Goal: Task Accomplishment & Management: Manage account settings

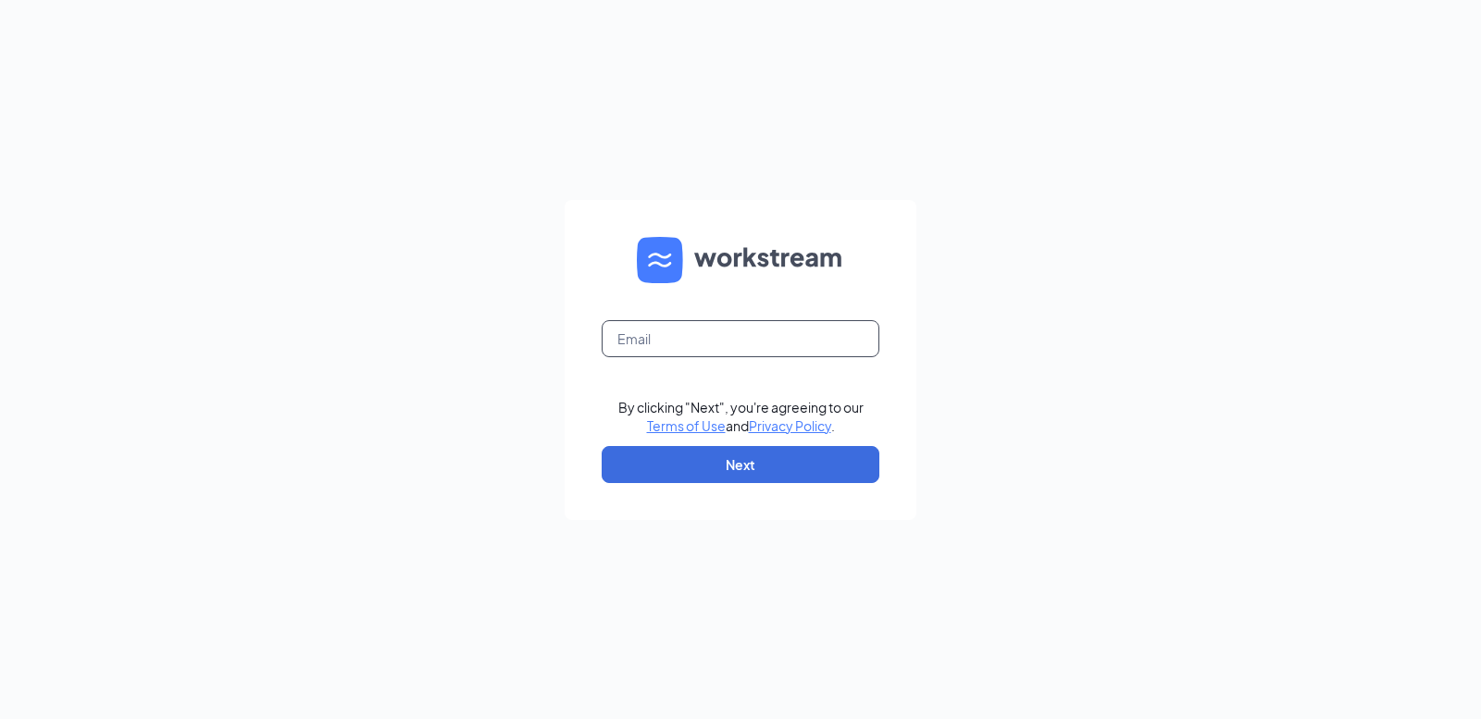
click at [661, 329] on input "text" at bounding box center [740, 338] width 278 height 37
type input "jjhighway190@gmail.com"
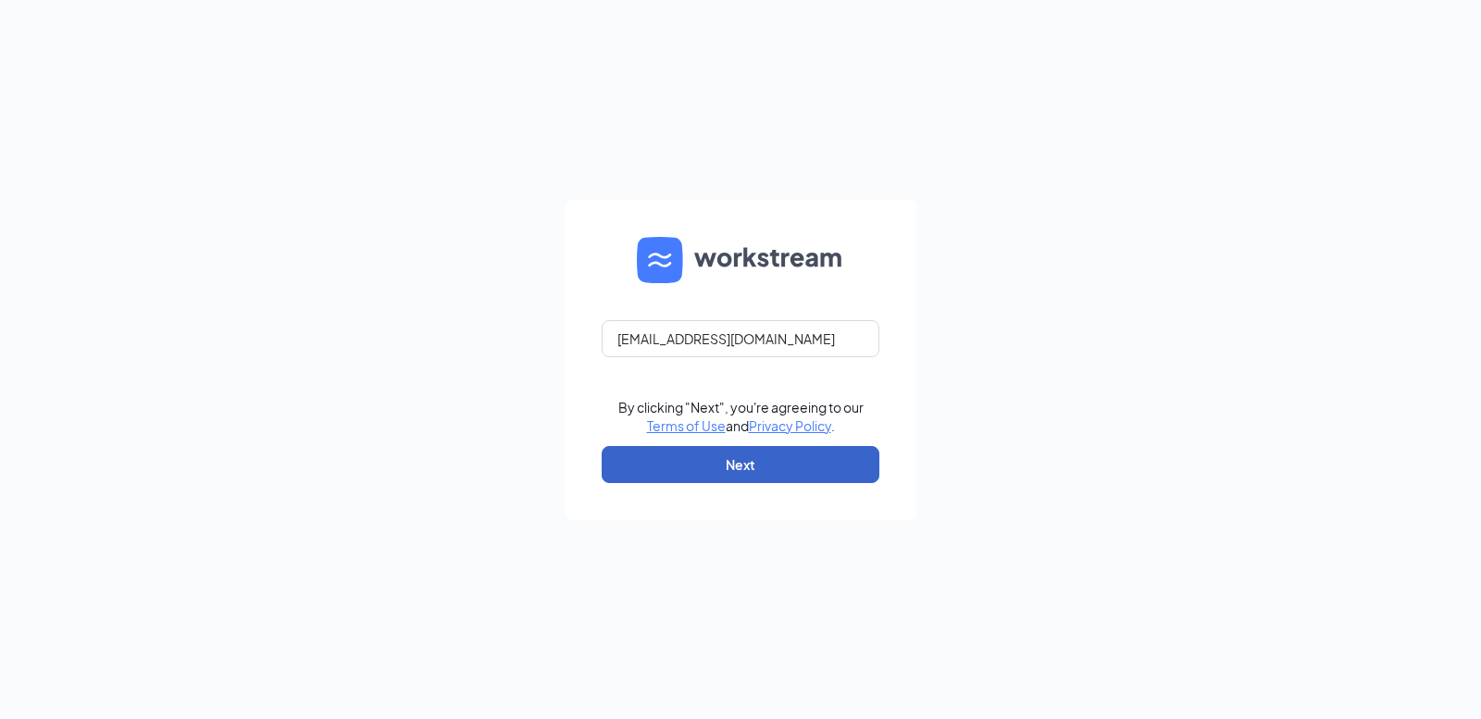
click at [693, 455] on button "Next" at bounding box center [740, 464] width 278 height 37
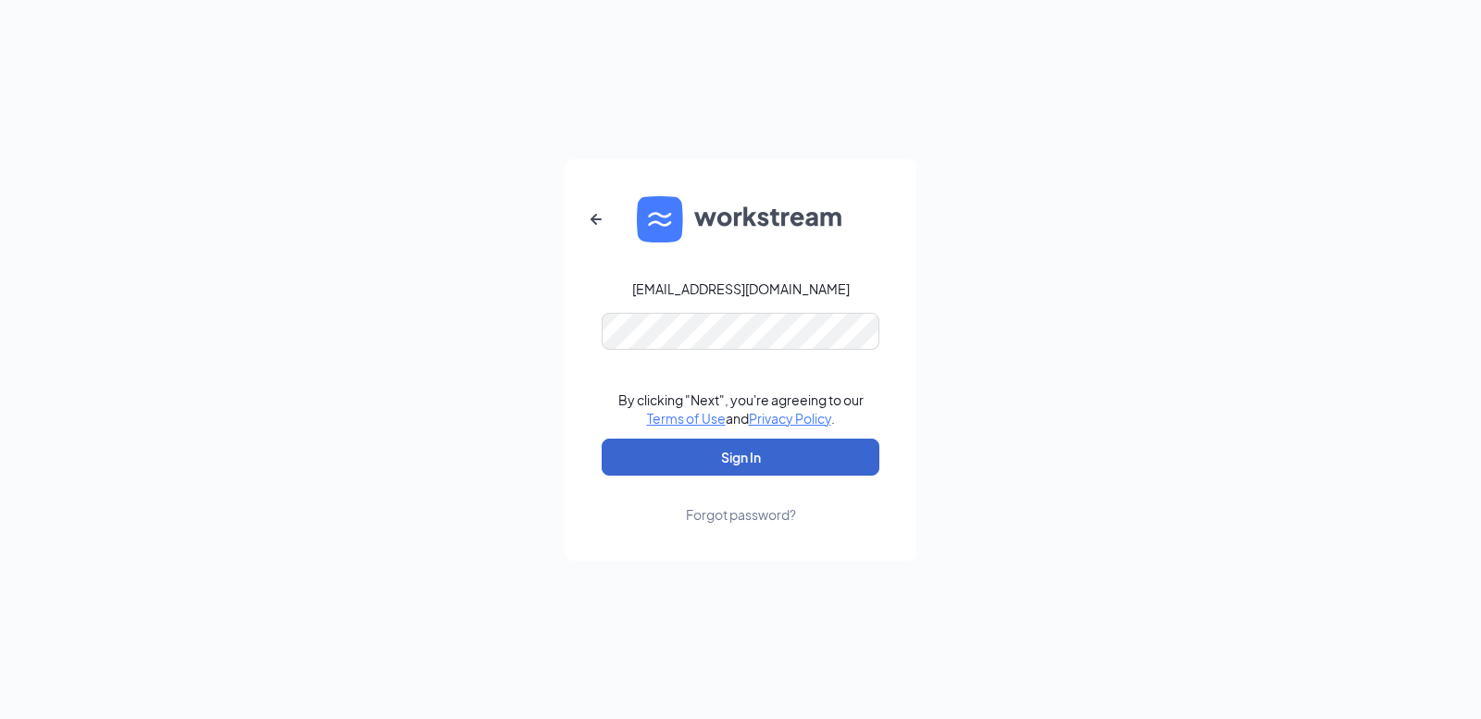
click at [687, 454] on button "Sign In" at bounding box center [740, 457] width 278 height 37
click at [687, 454] on button "submit" at bounding box center [740, 457] width 278 height 37
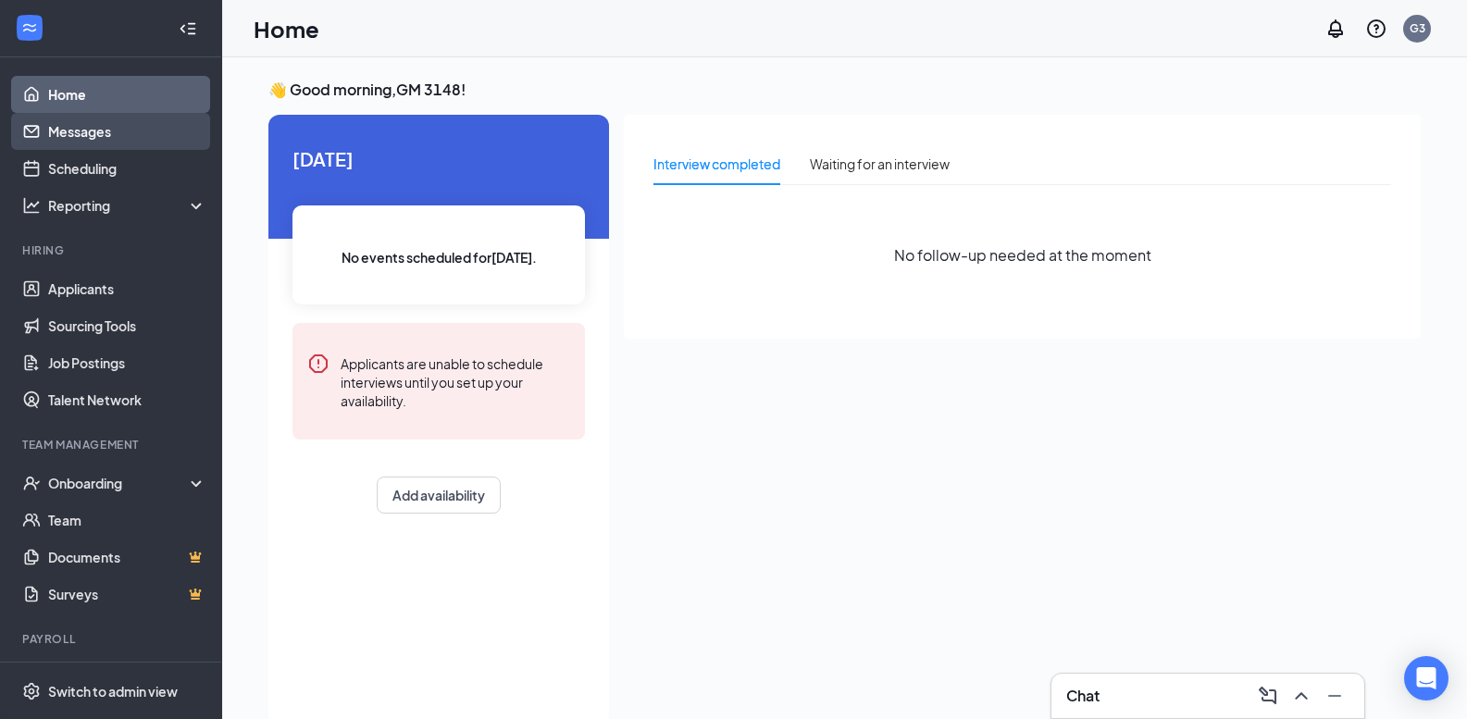
click at [95, 137] on link "Messages" at bounding box center [127, 131] width 158 height 37
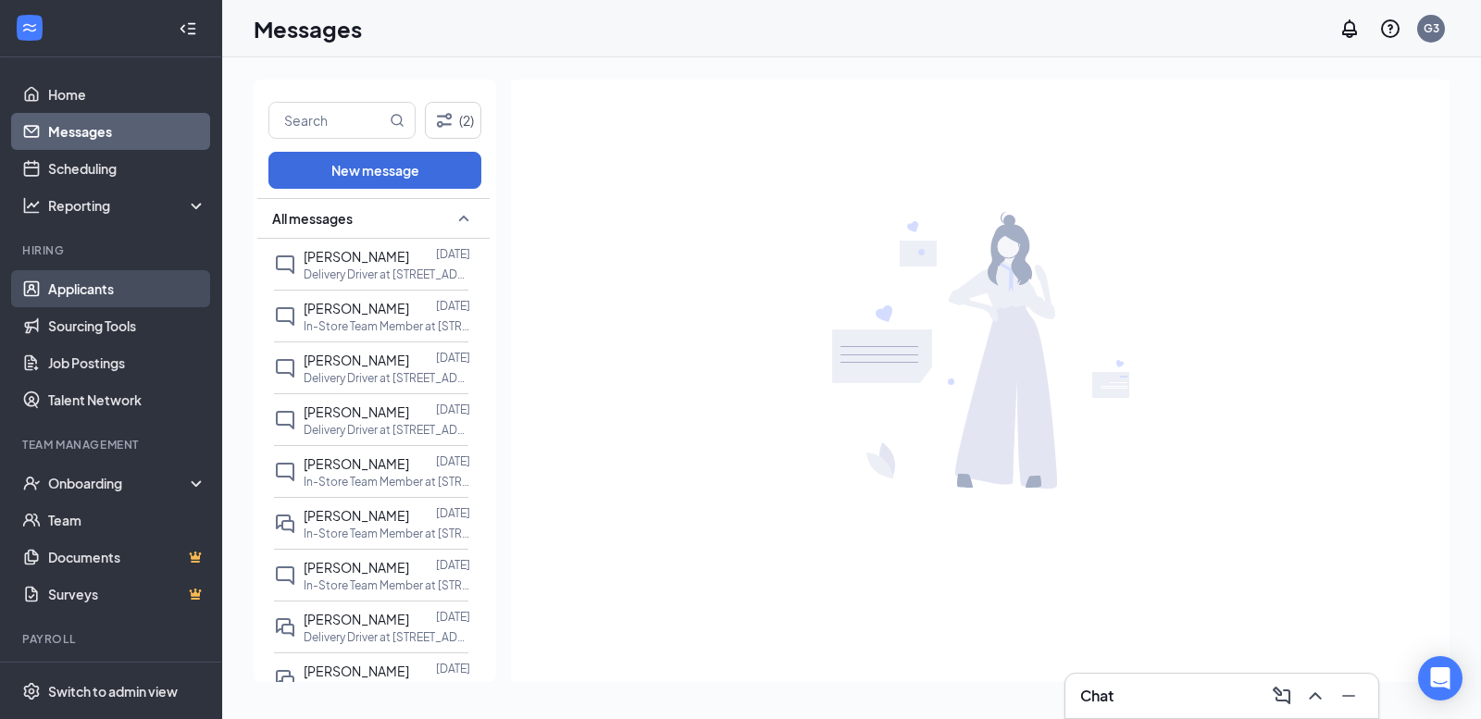
click at [96, 296] on link "Applicants" at bounding box center [127, 288] width 158 height 37
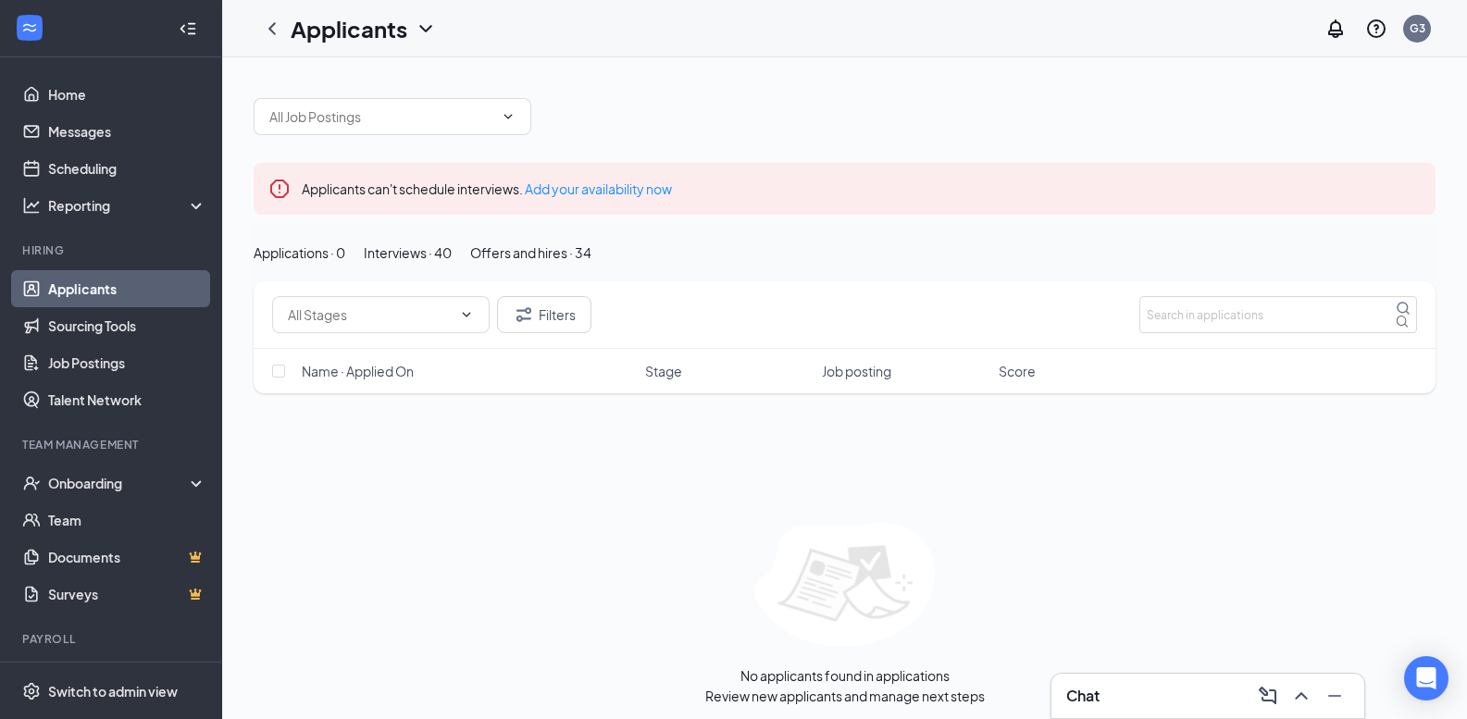
click at [452, 263] on div "Interviews · 40" at bounding box center [408, 252] width 88 height 20
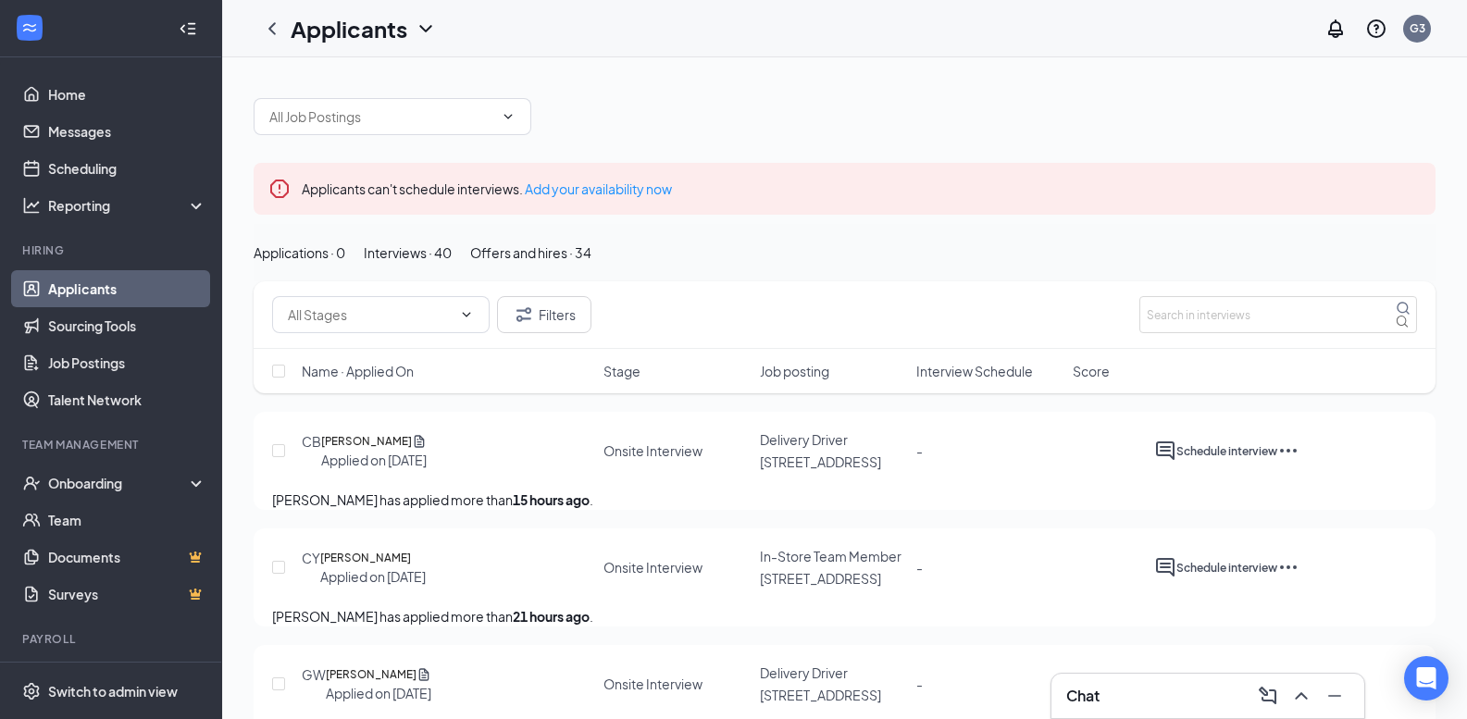
click at [1420, 178] on icon "Cross" at bounding box center [1420, 178] width 0 height 0
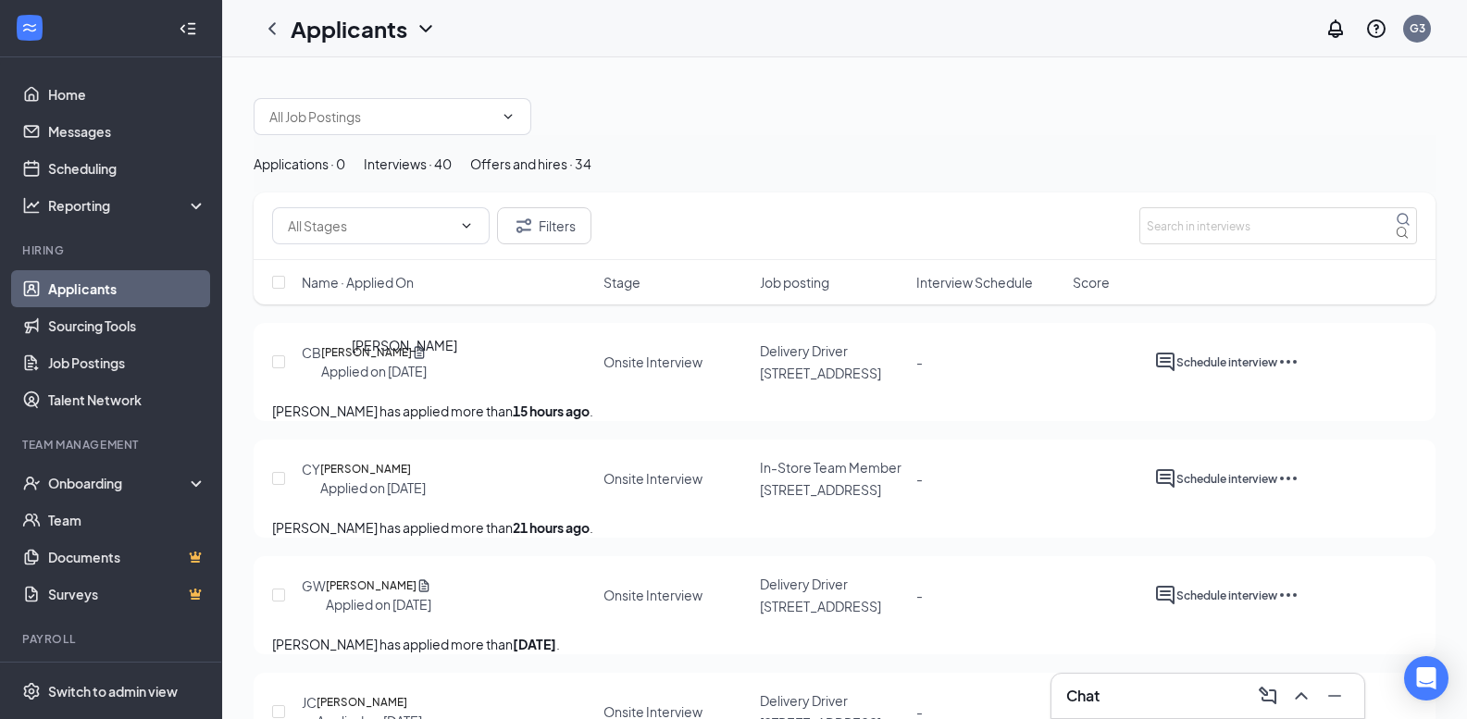
click at [400, 362] on h5 "[PERSON_NAME]" at bounding box center [366, 352] width 91 height 19
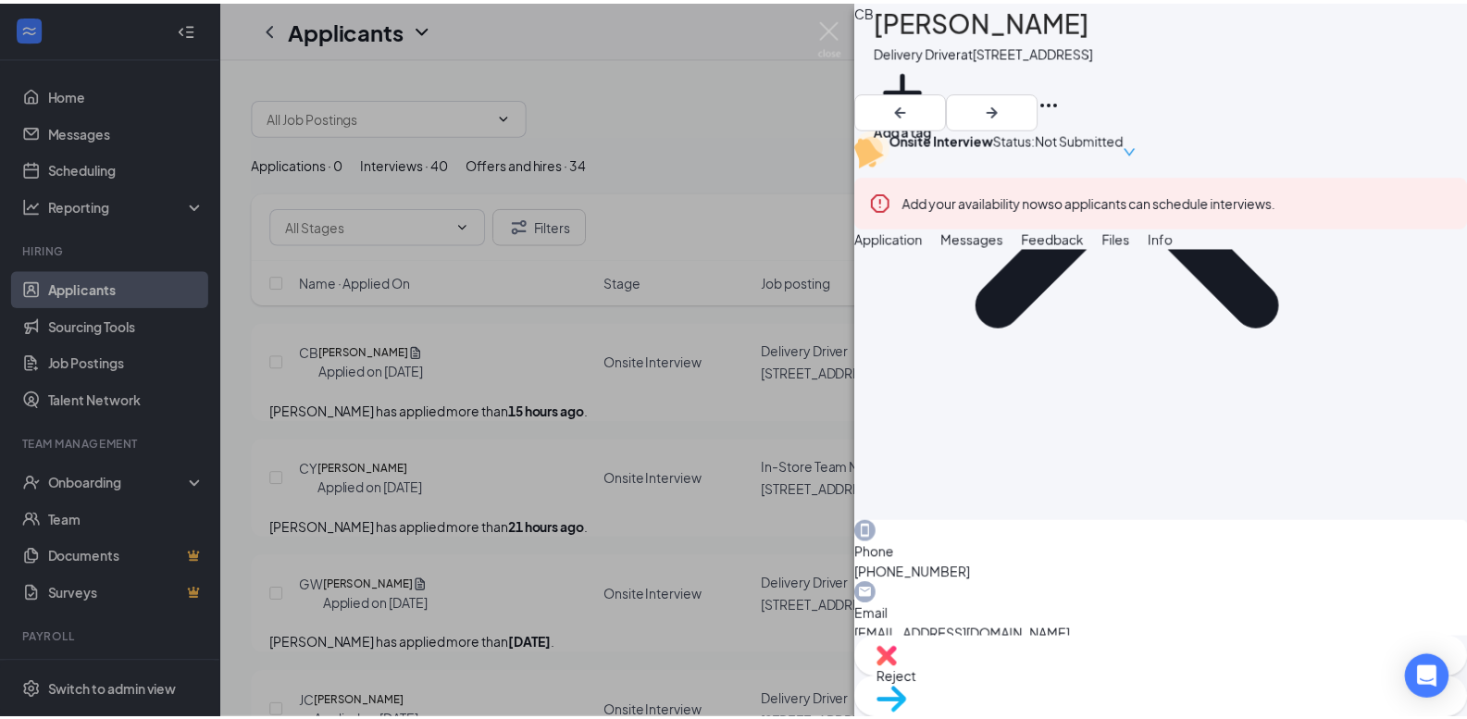
scroll to position [1018, 0]
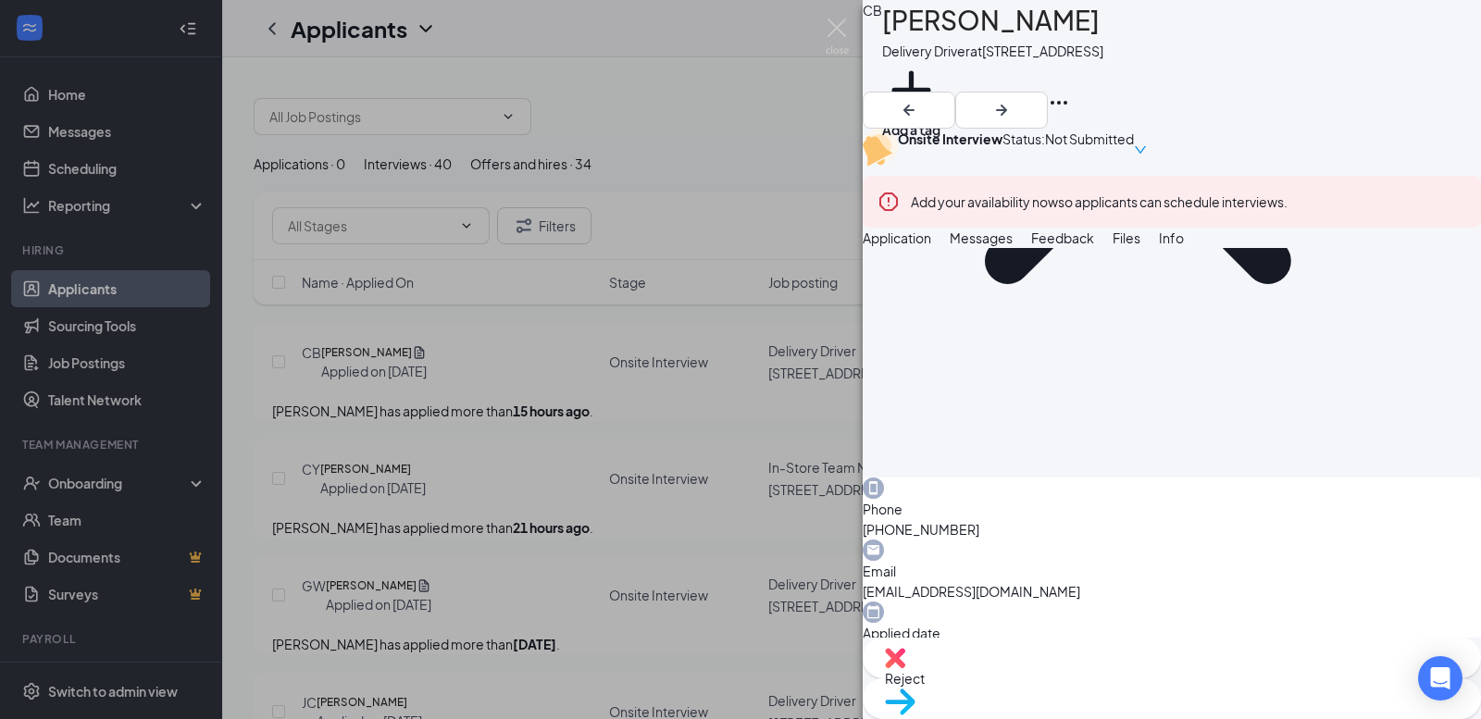
click at [543, 429] on div "CB [PERSON_NAME] Delivery Driver at [STREET_ADDRESS] Add a tag Onsite Interview…" at bounding box center [740, 359] width 1481 height 719
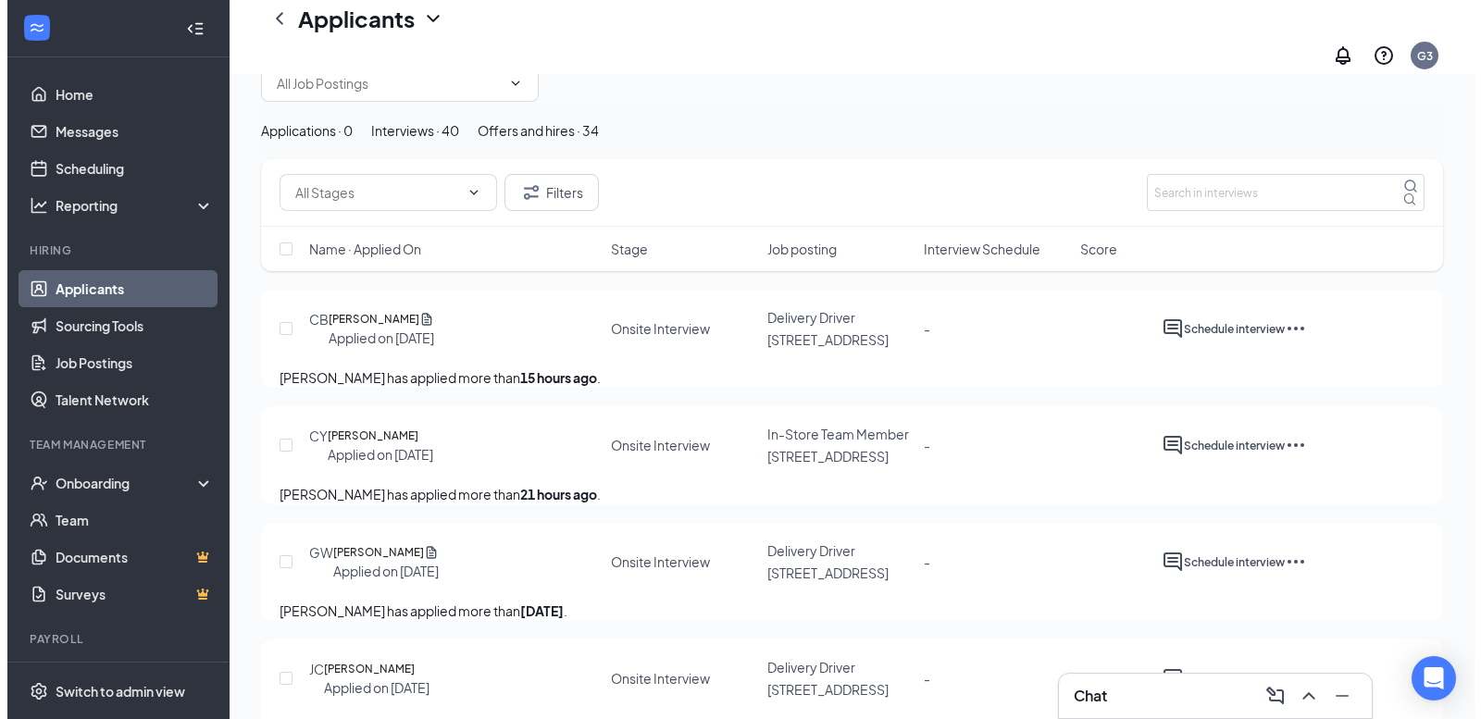
scroll to position [93, 0]
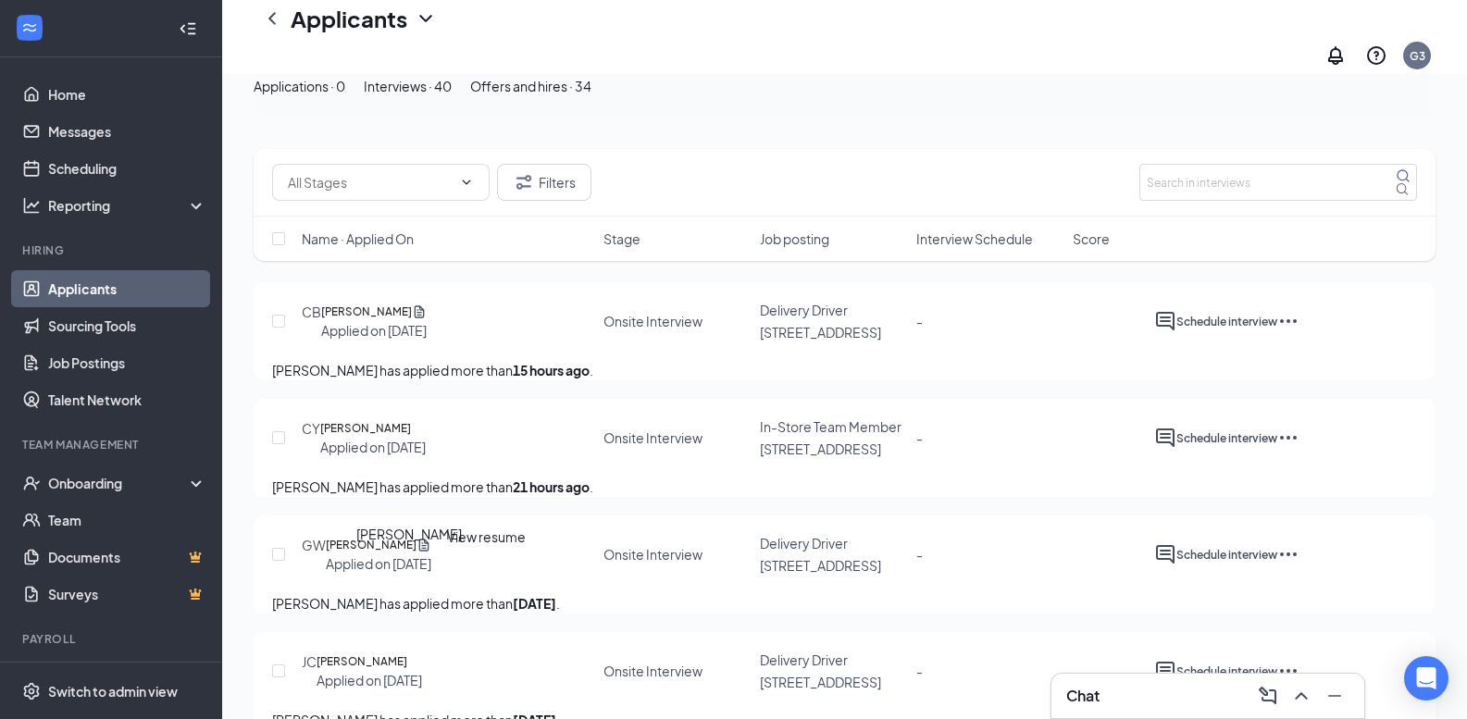
click at [416, 554] on h5 "[PERSON_NAME]" at bounding box center [371, 545] width 91 height 19
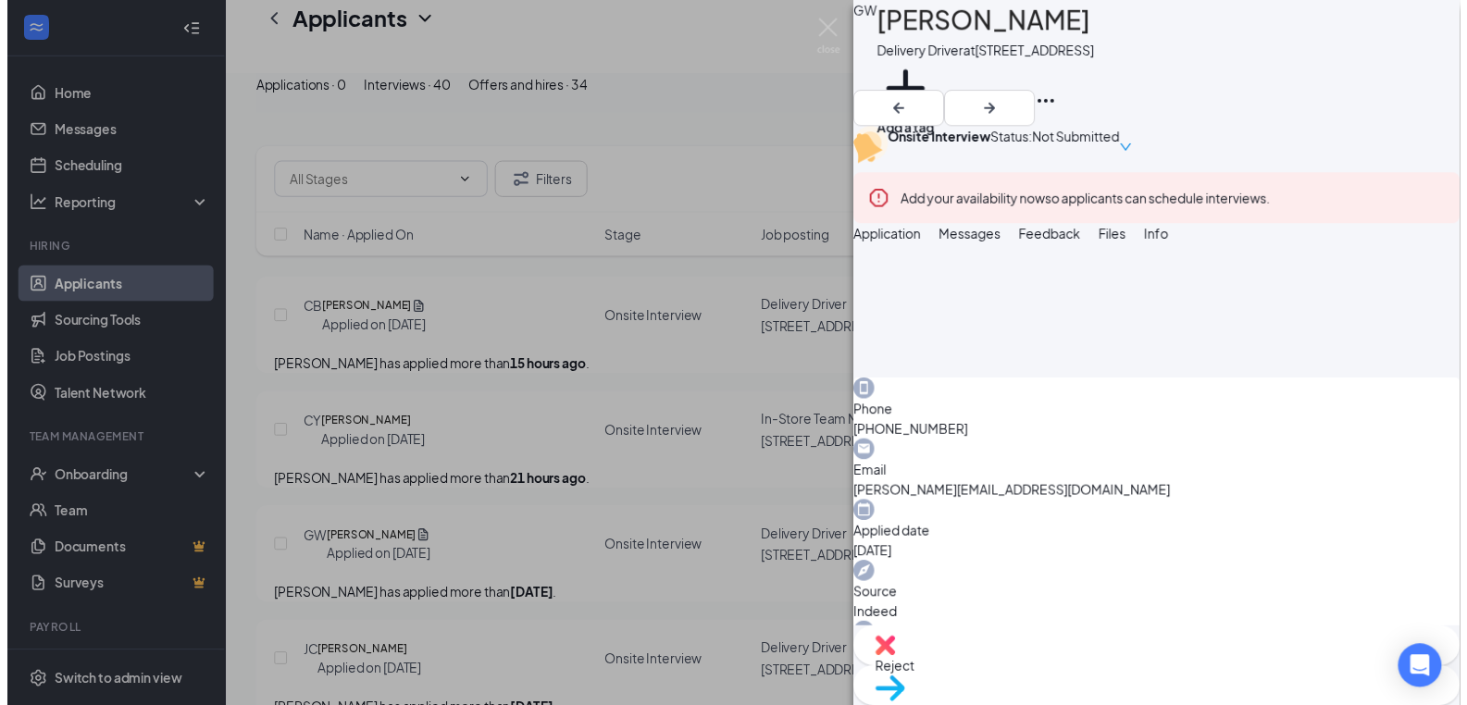
scroll to position [1203, 0]
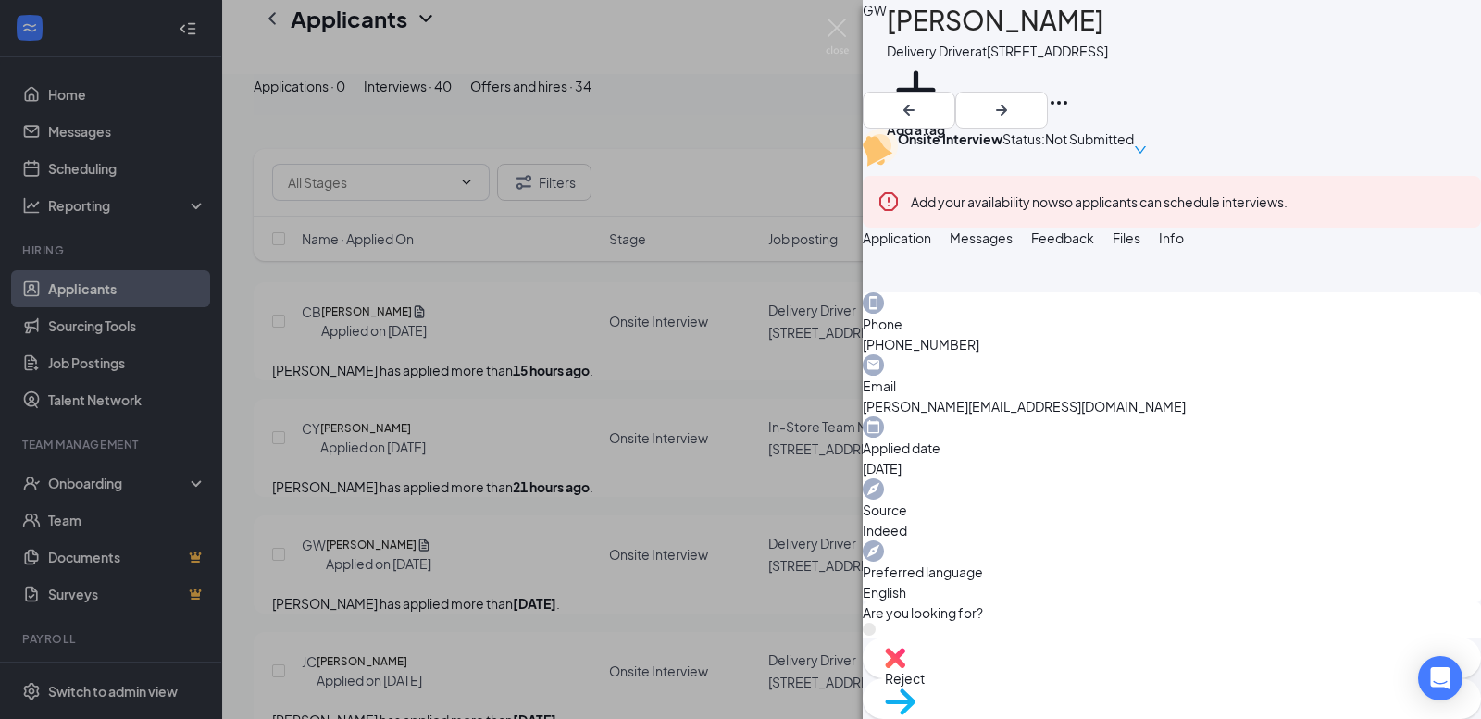
click at [718, 402] on div "GW [PERSON_NAME] Delivery Driver at [STREET_ADDRESS] Add a tag Onsite Interview…" at bounding box center [740, 359] width 1481 height 719
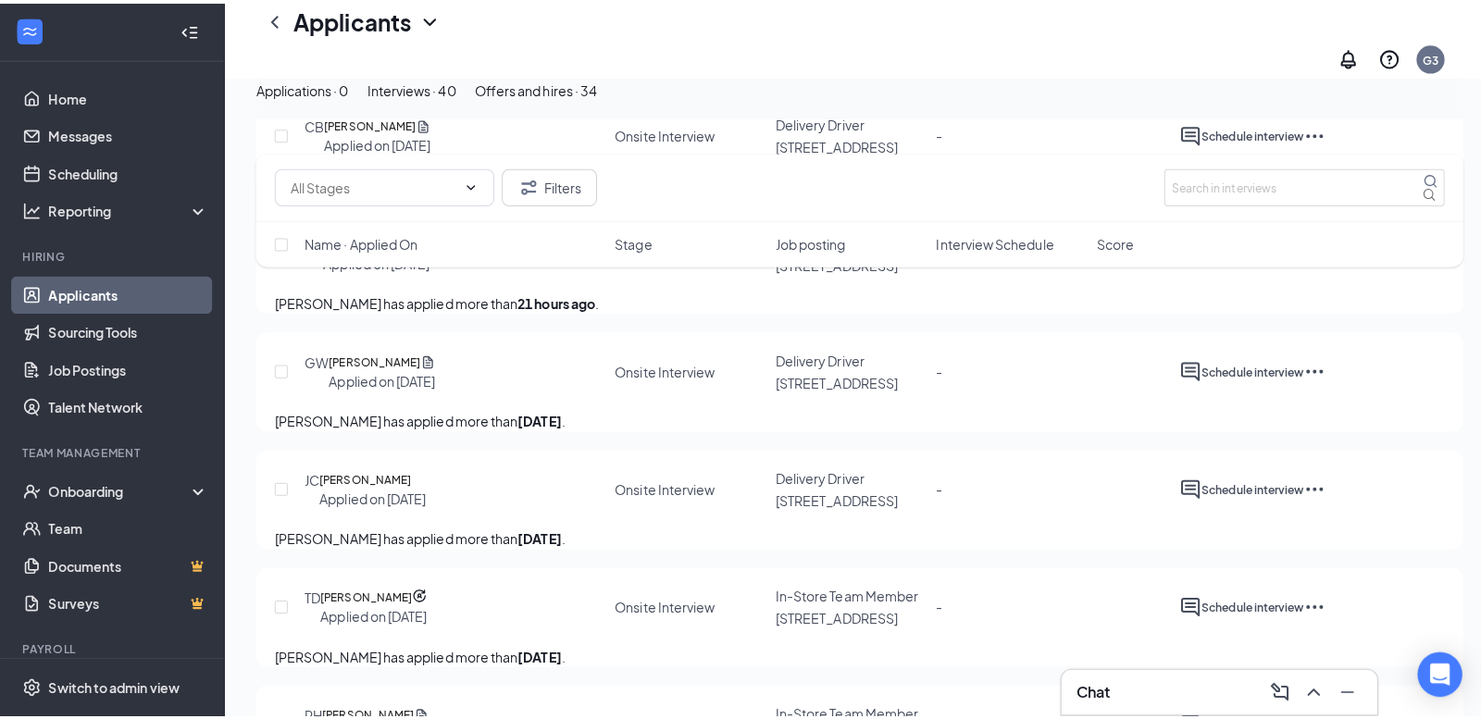
scroll to position [370, 0]
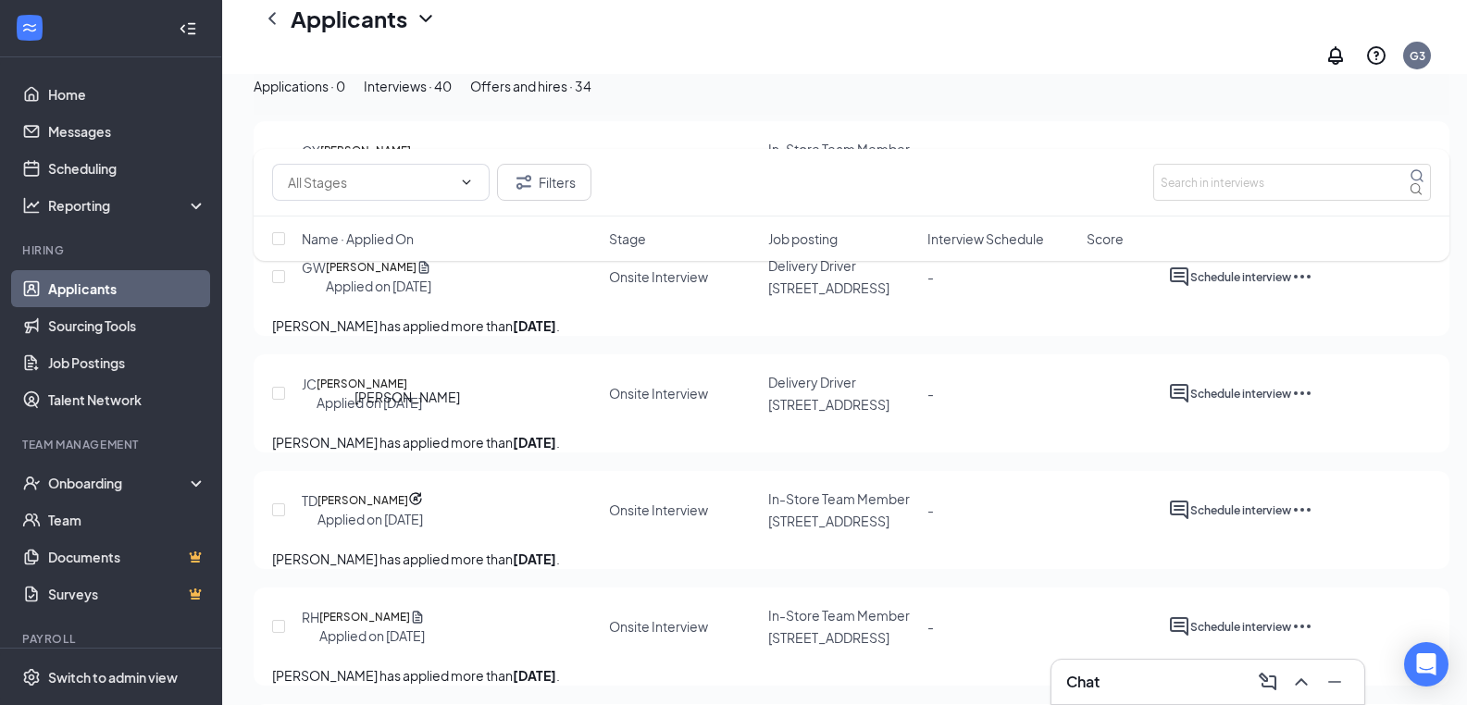
click at [407, 393] on h5 "[PERSON_NAME]" at bounding box center [361, 384] width 91 height 19
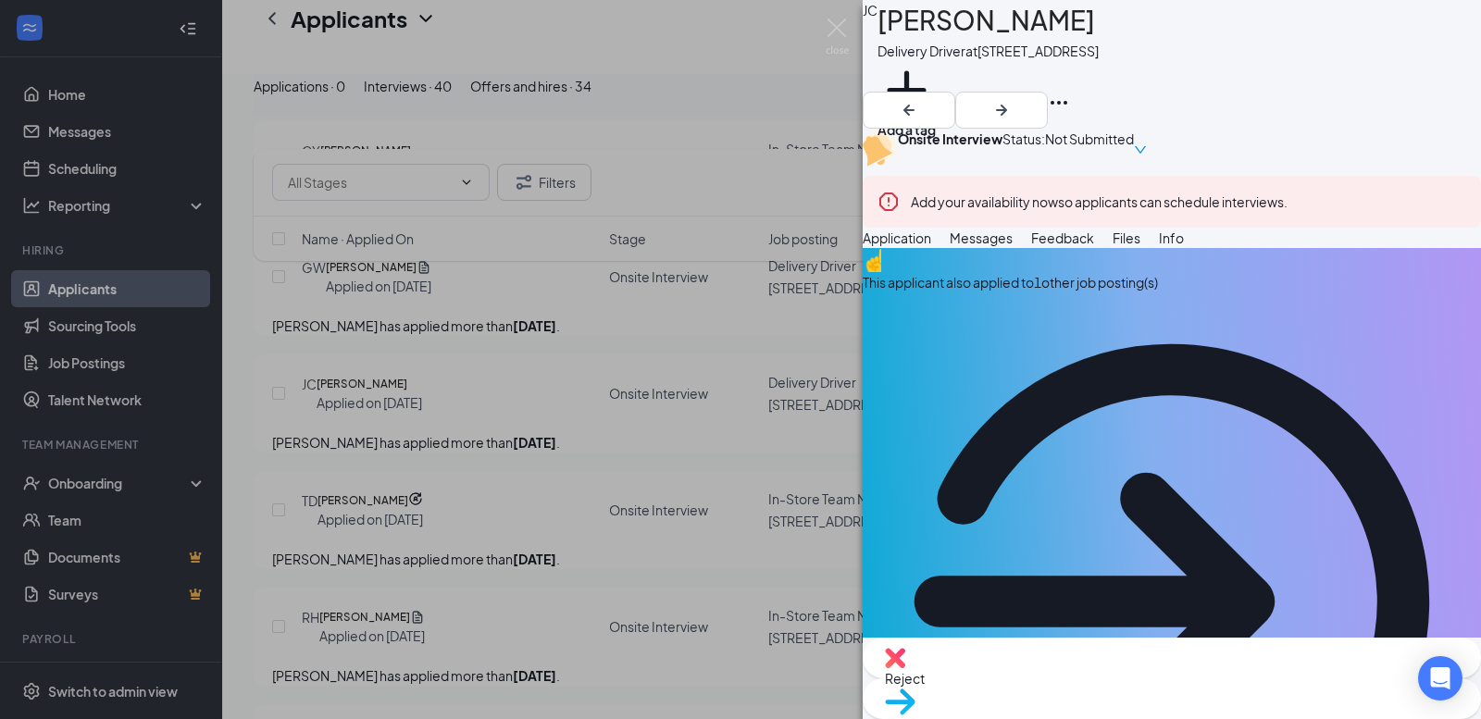
click at [1012, 246] on span "Messages" at bounding box center [980, 237] width 63 height 17
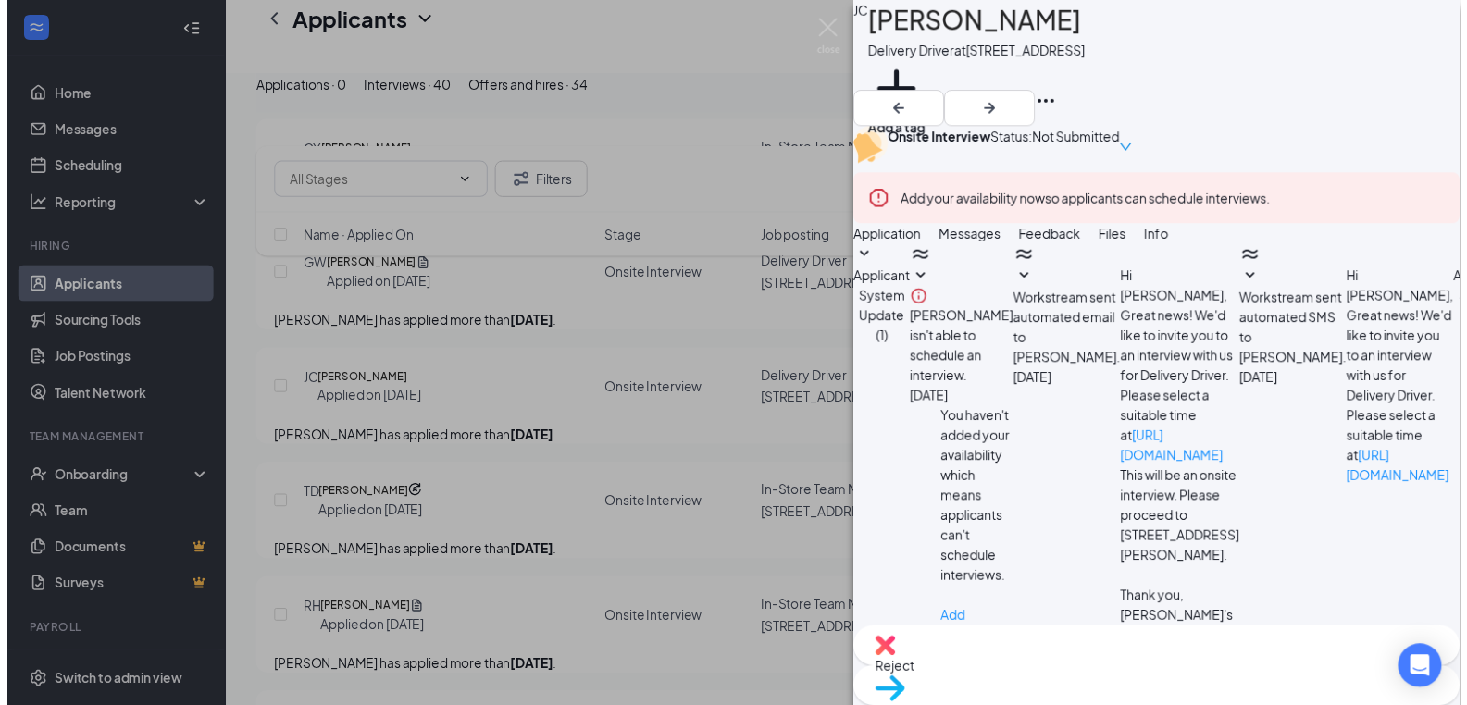
scroll to position [410, 0]
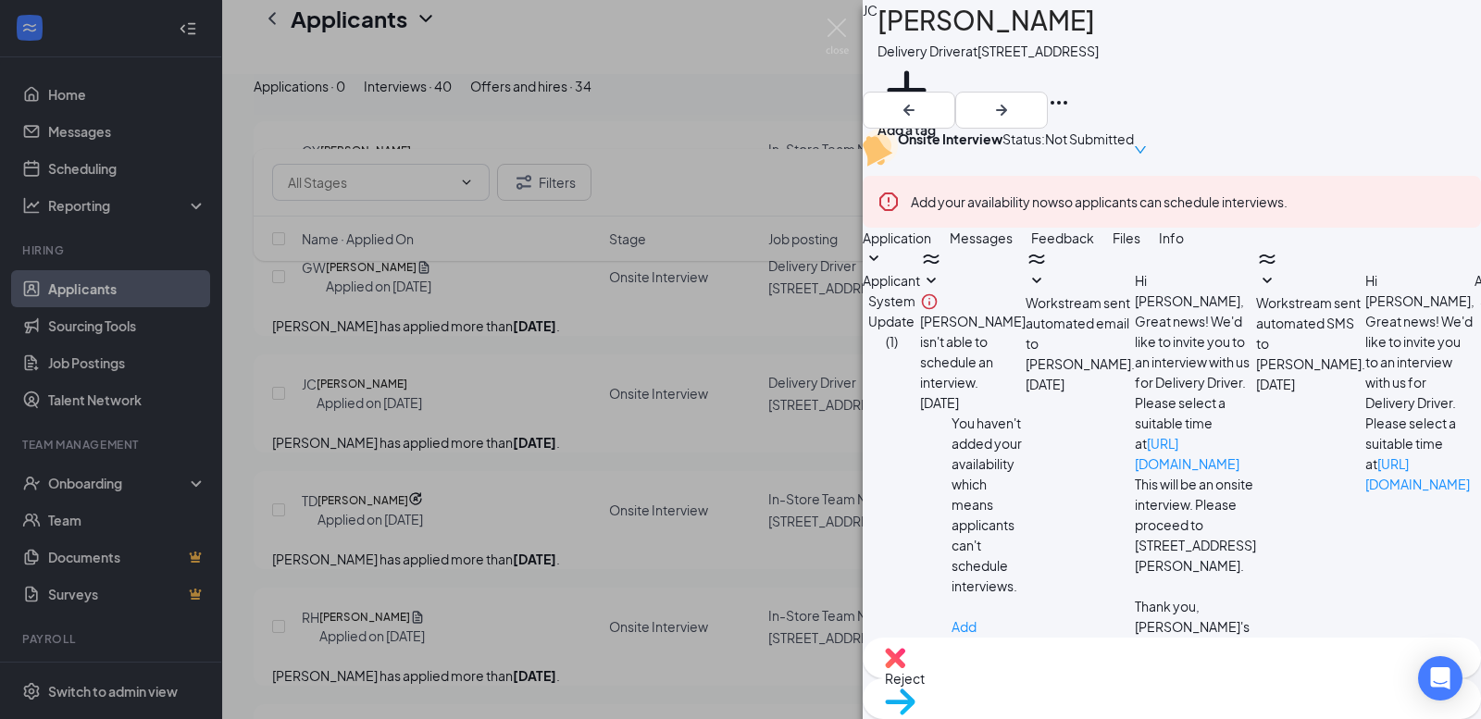
click at [1032, 677] on textarea at bounding box center [966, 732] width 208 height 111
click at [850, 502] on div "[PERSON_NAME] Delivery Driver at [STREET_ADDRESS] Add a tag Onsite Interview St…" at bounding box center [740, 359] width 1481 height 719
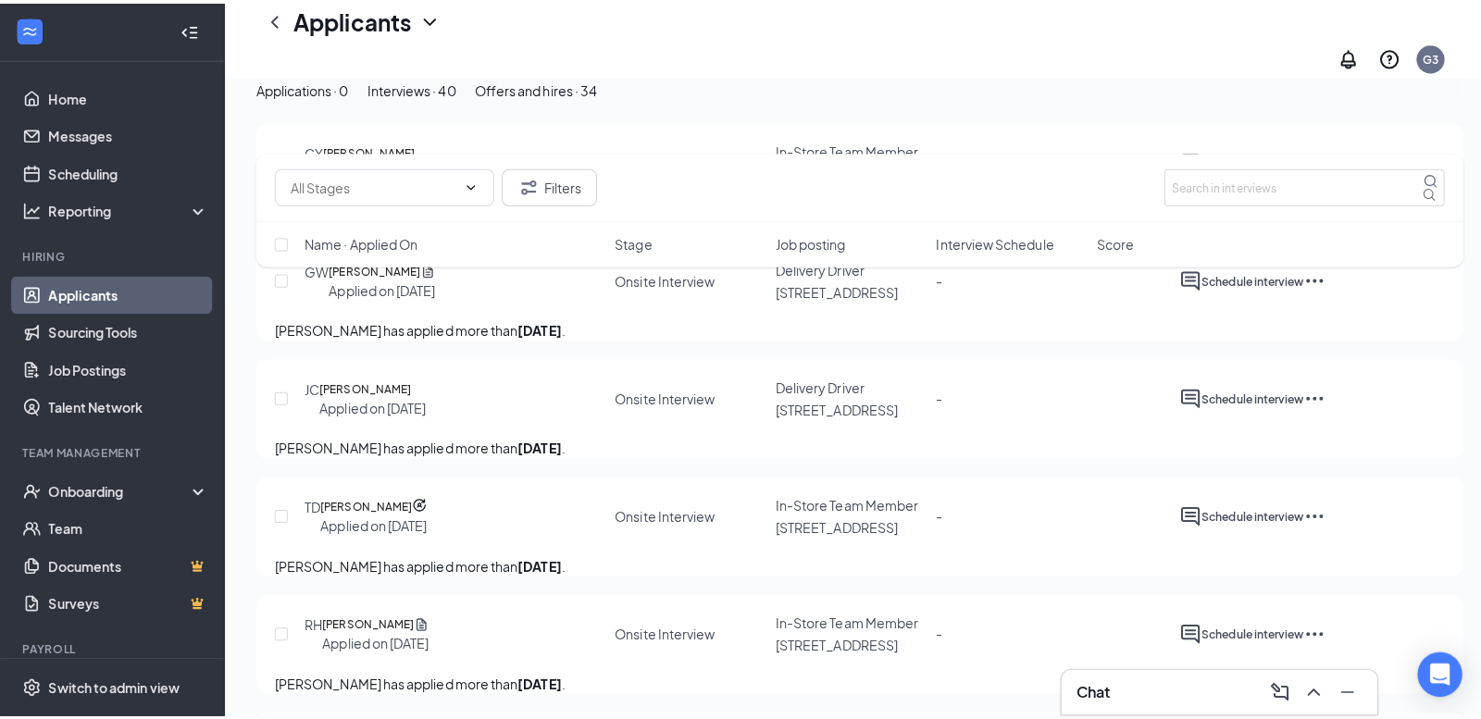
scroll to position [370, 0]
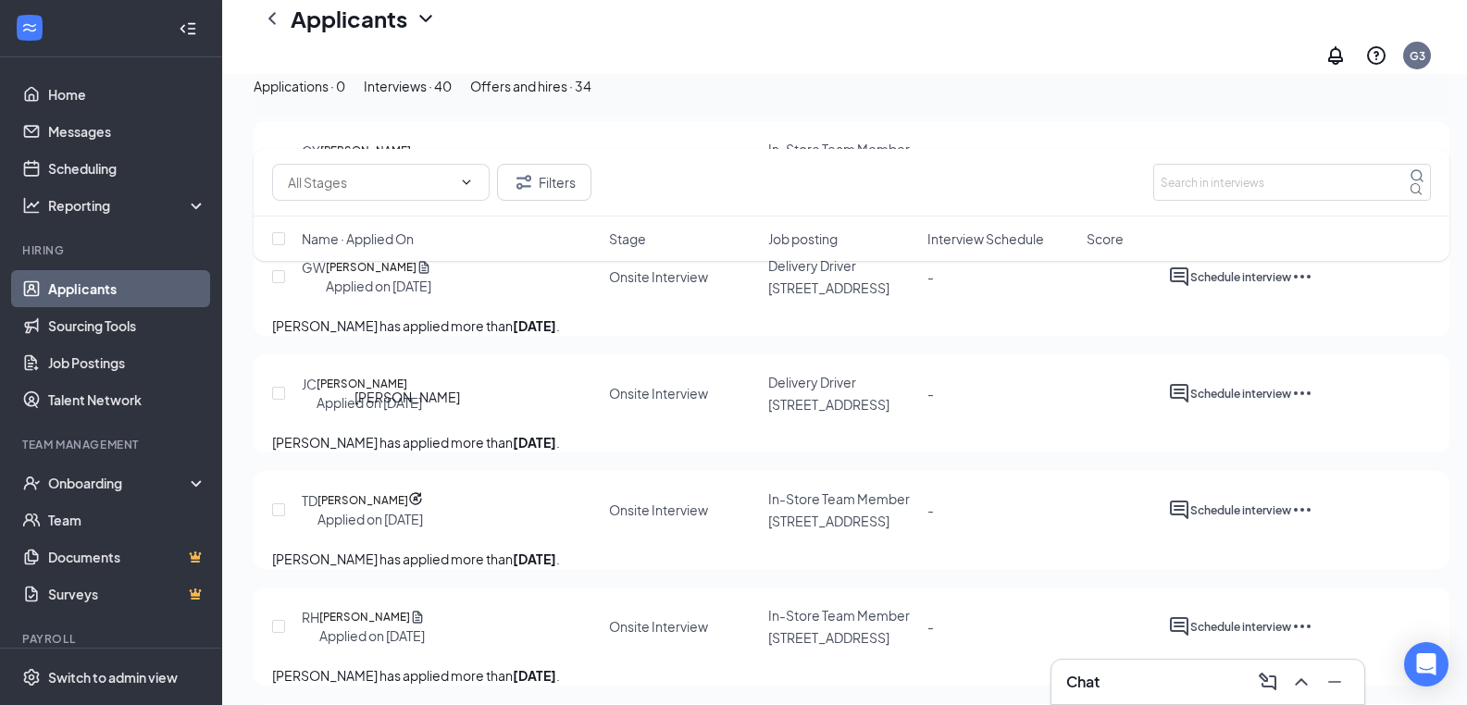
click at [394, 393] on h5 "[PERSON_NAME]" at bounding box center [361, 384] width 91 height 19
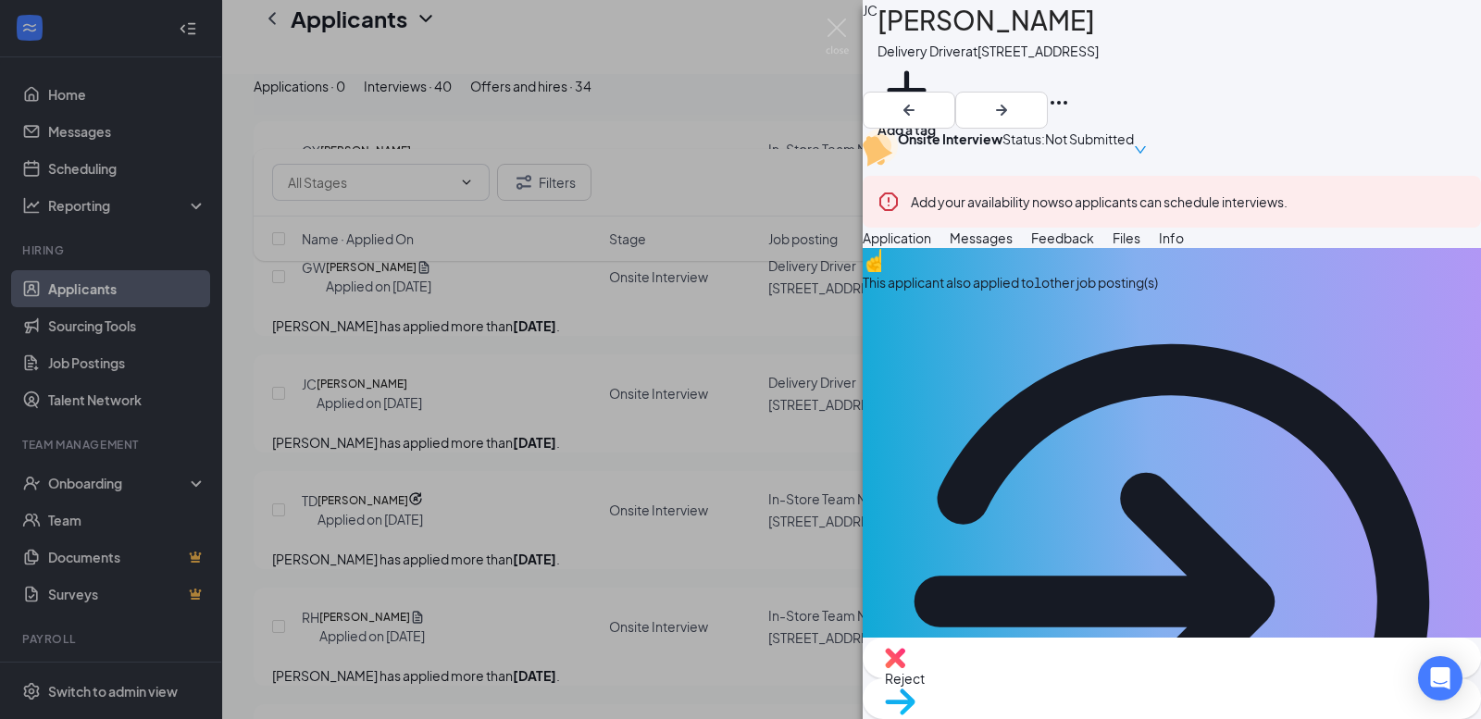
click at [382, 379] on div "[PERSON_NAME] Delivery Driver at [STREET_ADDRESS] Add a tag Onsite Interview St…" at bounding box center [740, 359] width 1481 height 719
